Goal: Task Accomplishment & Management: Use online tool/utility

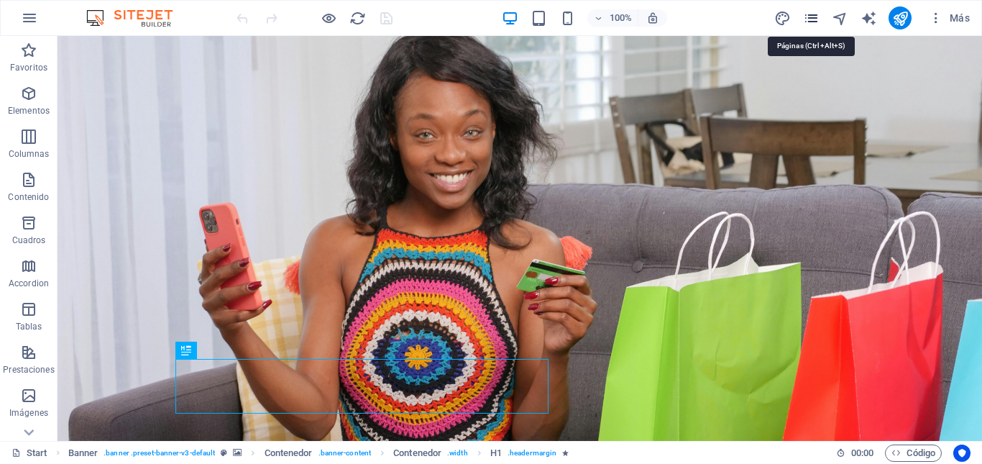
click at [812, 19] on icon "pages" at bounding box center [811, 18] width 17 height 17
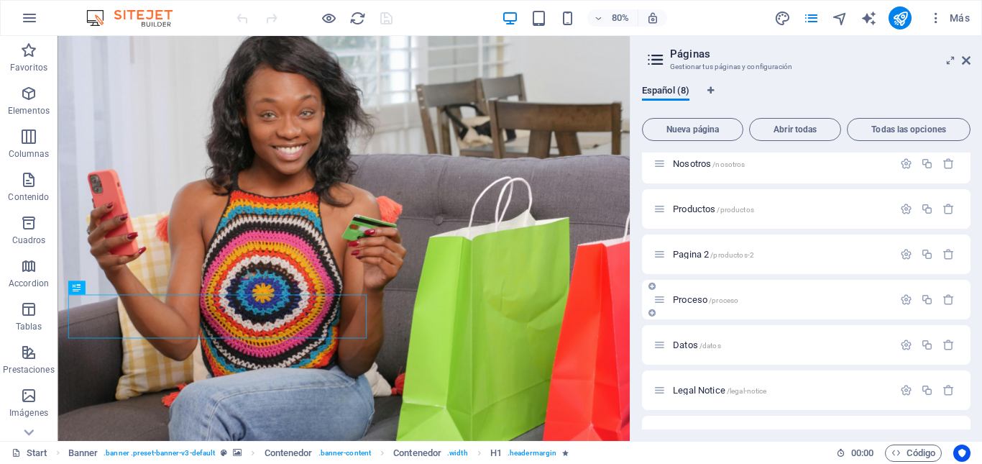
scroll to position [72, 0]
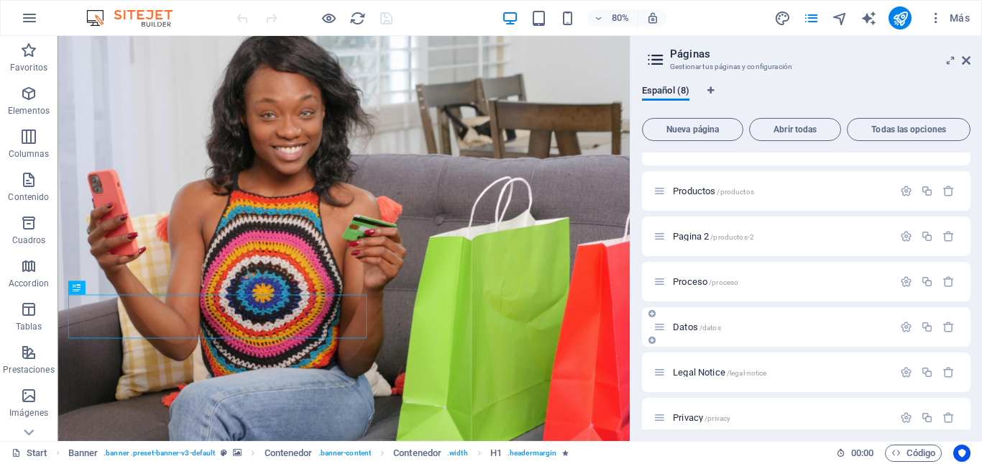
click at [691, 325] on span "Datos /datos" at bounding box center [697, 326] width 48 height 11
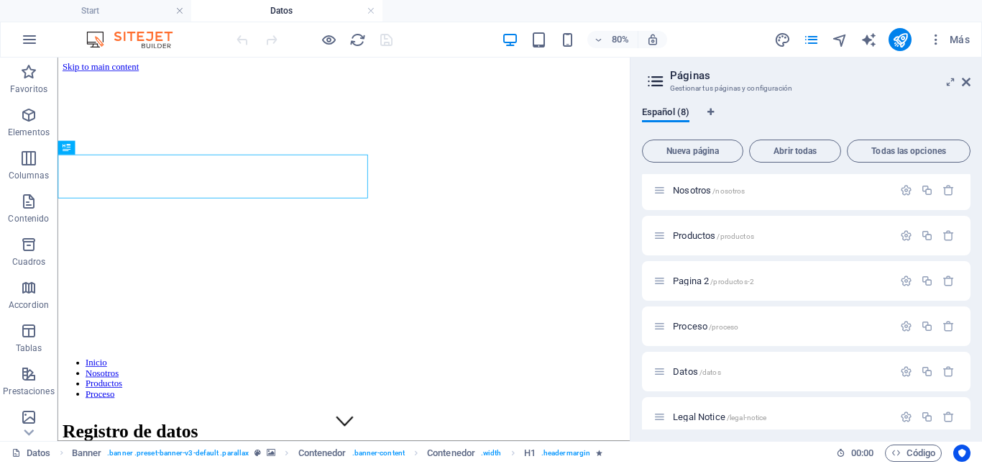
scroll to position [0, 0]
click at [970, 80] on icon at bounding box center [966, 82] width 9 height 12
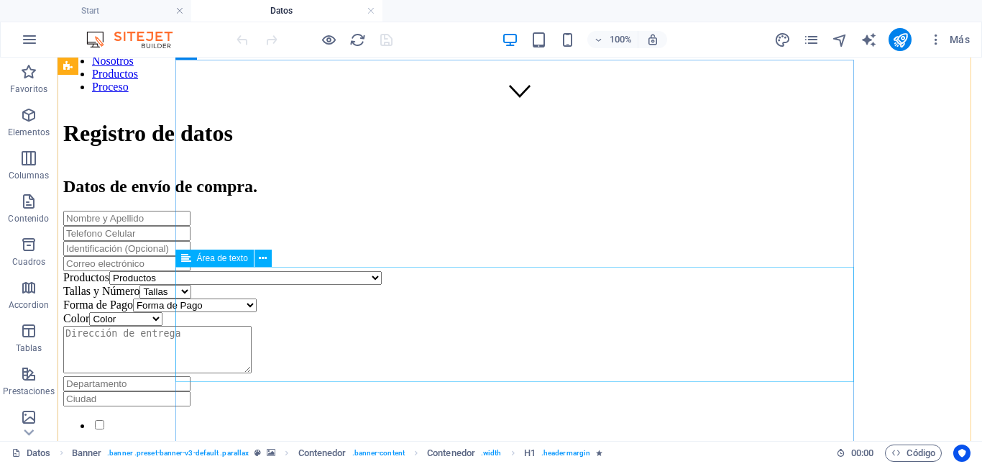
scroll to position [360, 0]
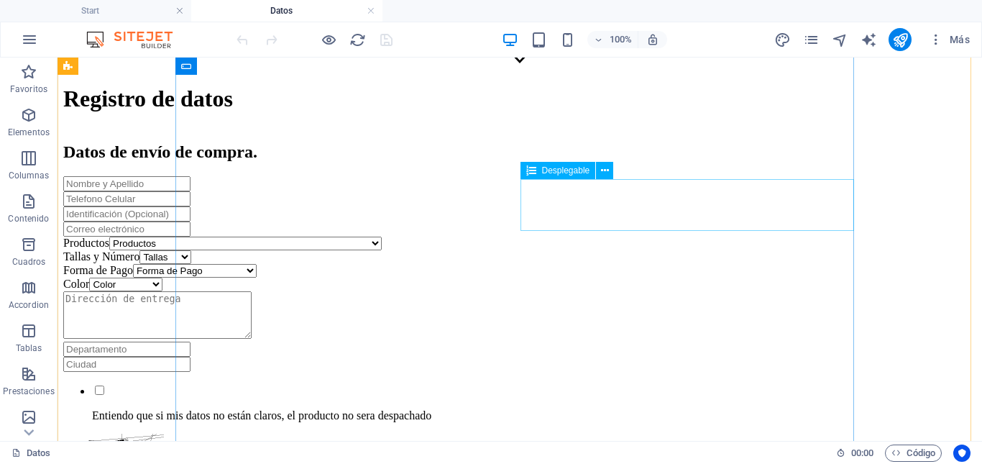
click div "Color Color Blanco Negro Miel Negro/blanco Negro/gris Blanco/rojo Negro/rojo Bl…"
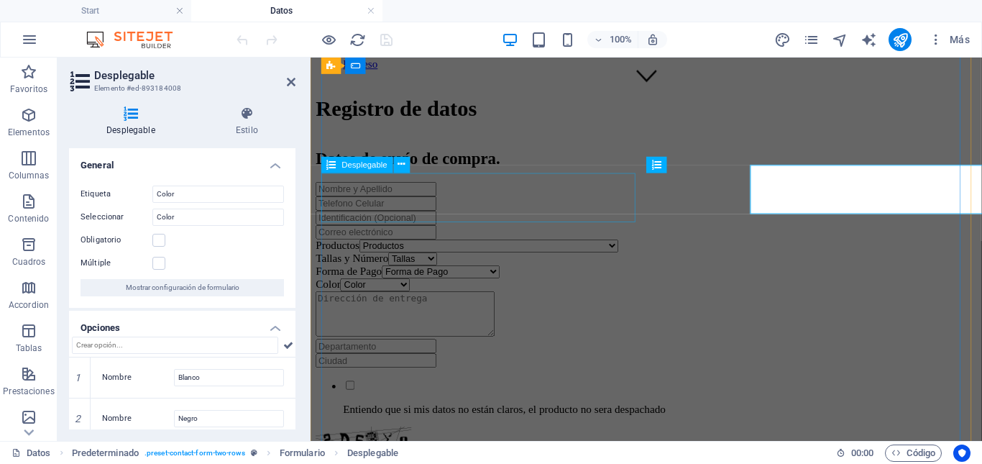
scroll to position [368, 0]
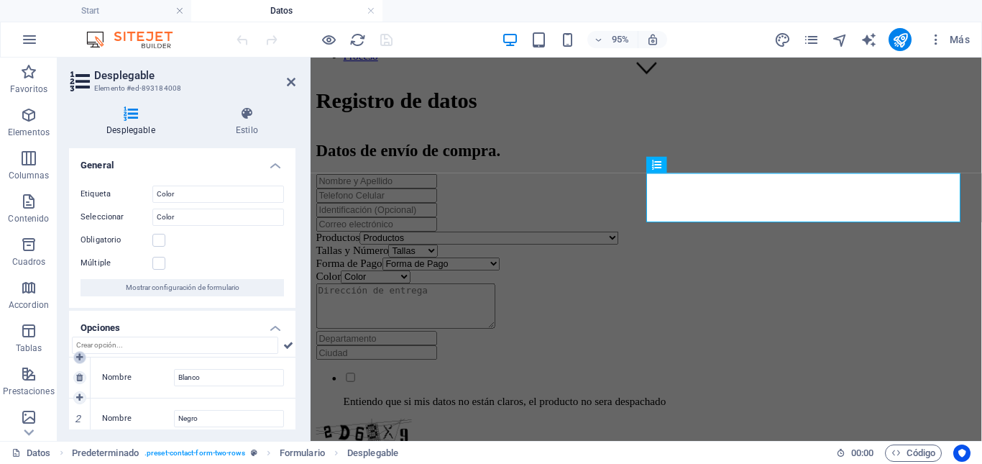
click at [80, 357] on icon at bounding box center [79, 357] width 6 height 9
type input "Nueva opción"
type input "Blanco"
type input "Negro"
type input "Miel"
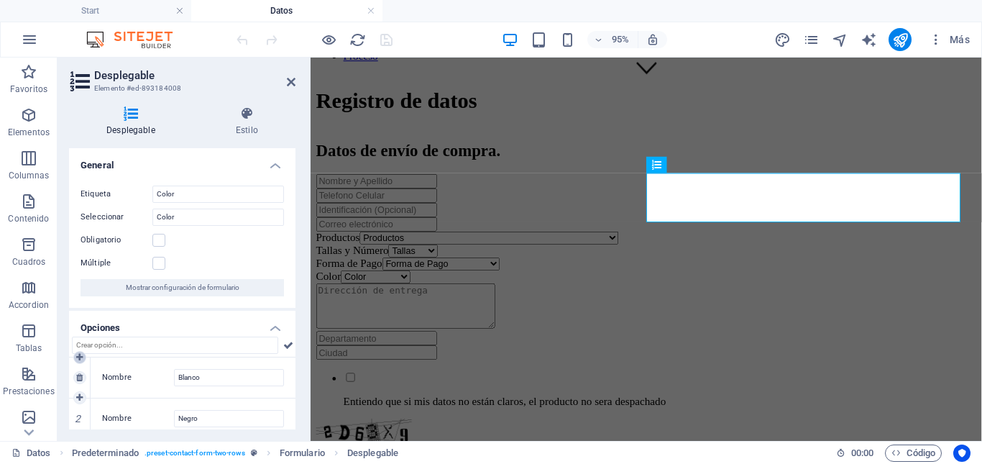
type input "Negro/blanco"
type input "Negro/gris"
type input "Blanco/rojo"
type input "Negro/rojo"
type input "Blanco/beige"
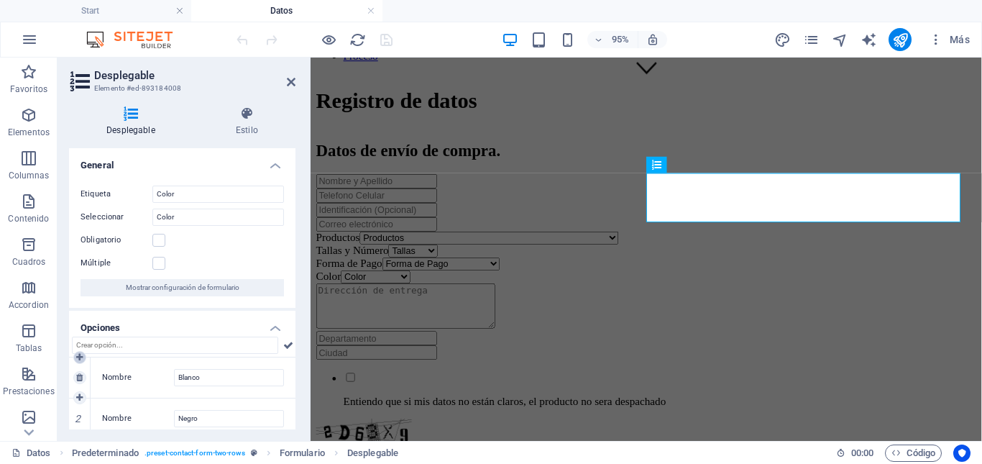
type input "Full/negro"
type input "Beige"
click at [211, 378] on input "Nueva opción" at bounding box center [229, 377] width 110 height 17
type input "Ninguno"
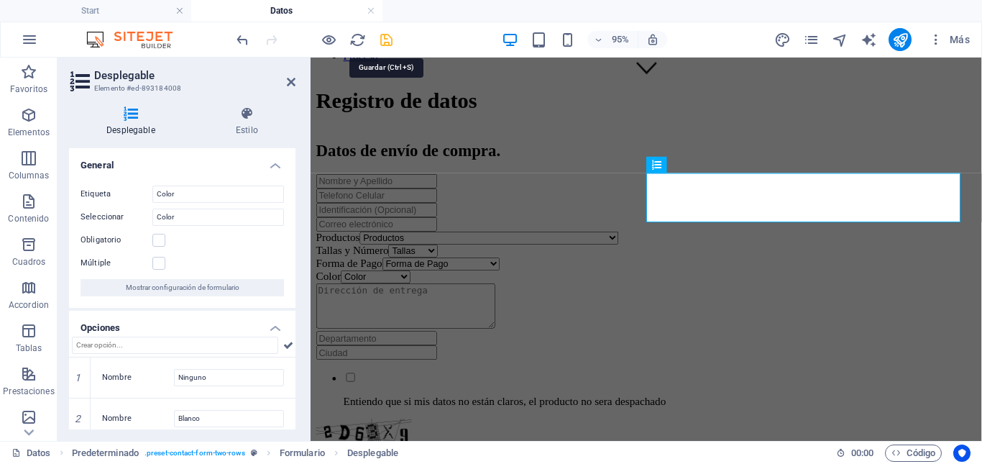
click at [389, 42] on icon "save" at bounding box center [386, 40] width 17 height 17
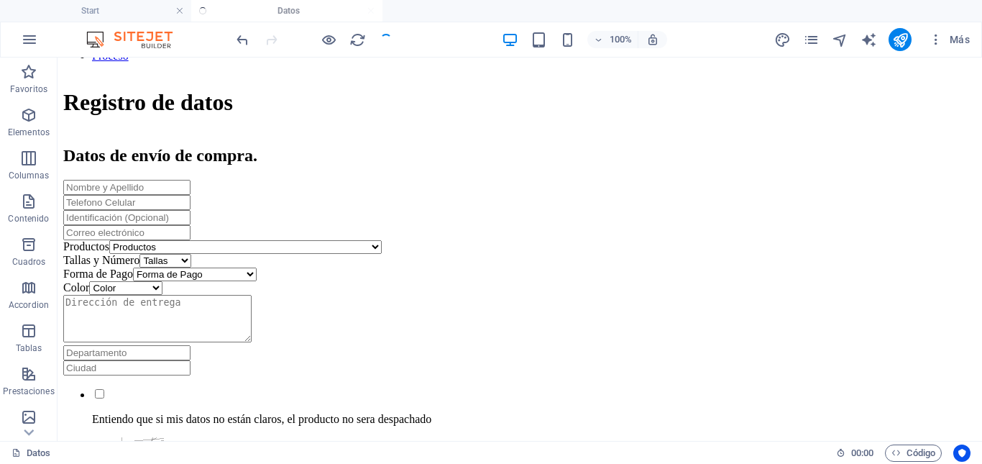
scroll to position [360, 0]
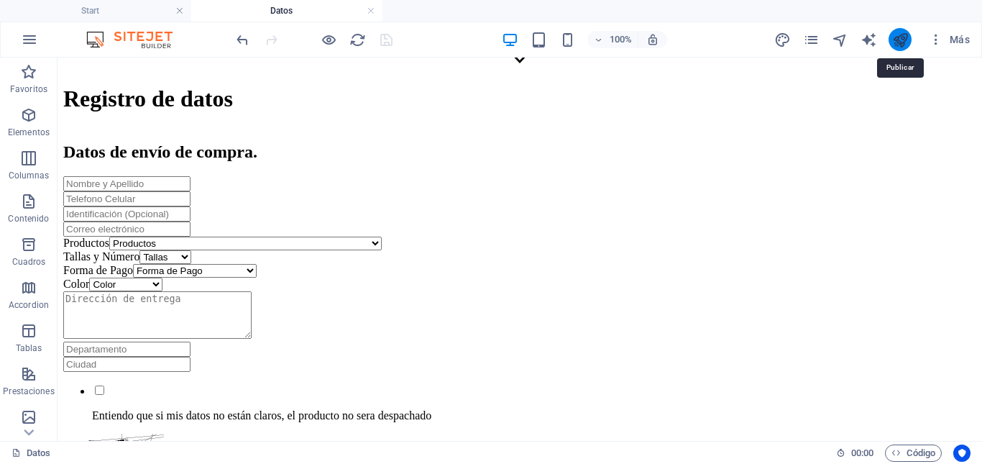
click at [901, 41] on icon "publish" at bounding box center [900, 40] width 17 height 17
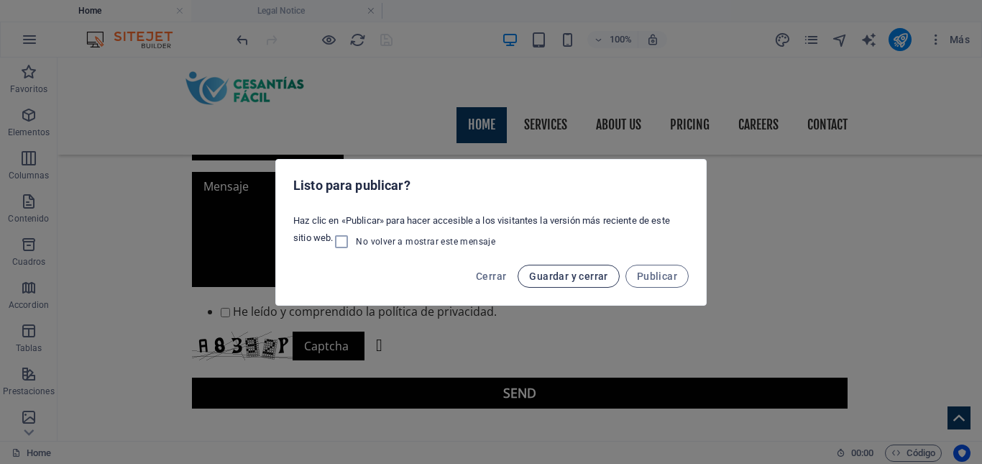
click at [589, 275] on span "Guardar y cerrar" at bounding box center [568, 276] width 78 height 12
